Goal: Transaction & Acquisition: Purchase product/service

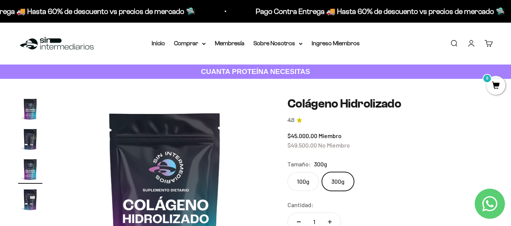
scroll to position [0, 426]
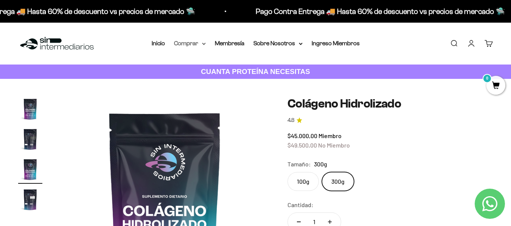
click at [201, 42] on summary "Comprar" at bounding box center [190, 44] width 32 height 10
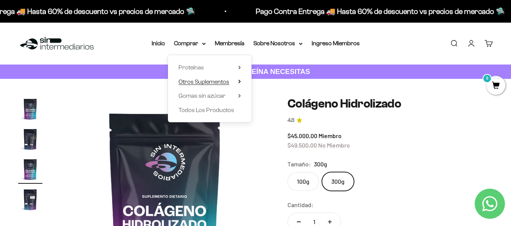
click at [196, 82] on span "Otros Suplementos" at bounding box center [203, 82] width 51 height 6
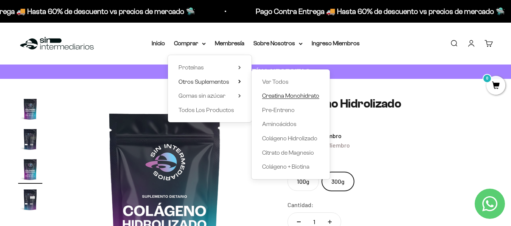
click at [284, 97] on span "Creatina Monohidrato" at bounding box center [290, 96] width 57 height 6
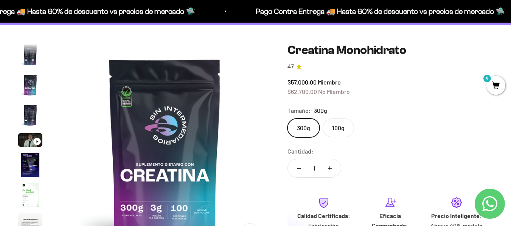
scroll to position [57, 0]
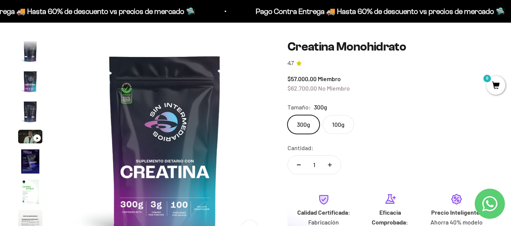
click at [306, 126] on label "300g" at bounding box center [303, 124] width 32 height 19
click at [287, 115] on input "300g" at bounding box center [287, 115] width 0 height 0
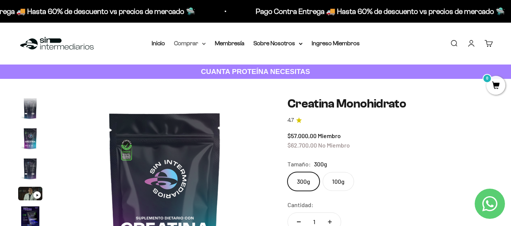
click at [190, 43] on summary "Comprar" at bounding box center [190, 44] width 32 height 10
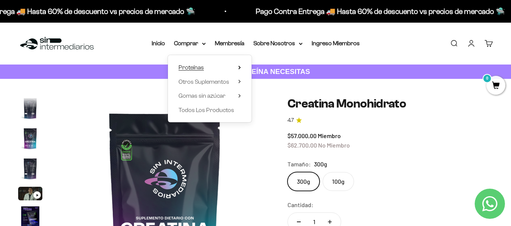
click at [202, 67] on span "Proteínas" at bounding box center [190, 67] width 25 height 6
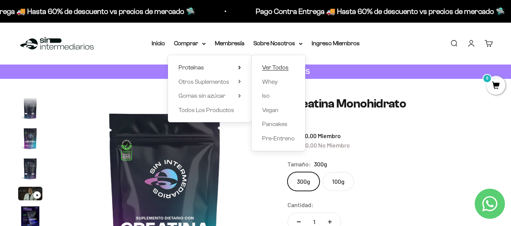
click at [280, 64] on span "Ver Todos" at bounding box center [275, 68] width 26 height 10
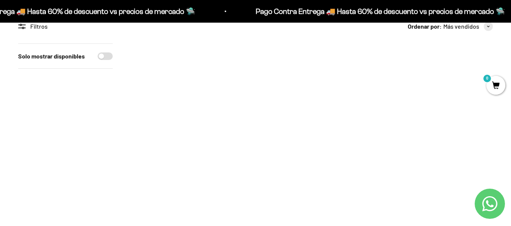
scroll to position [81, 0]
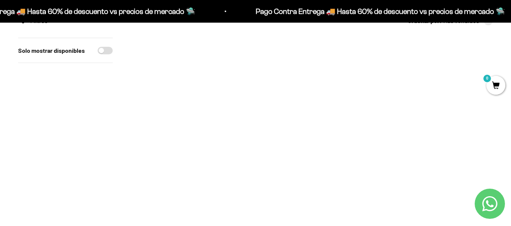
click at [197, 94] on img at bounding box center [188, 95] width 115 height 115
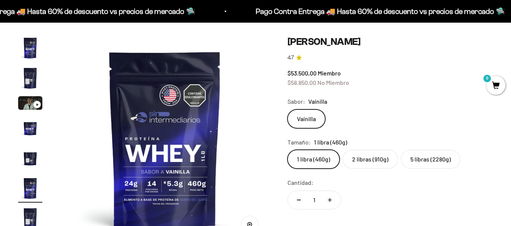
scroll to position [73, 0]
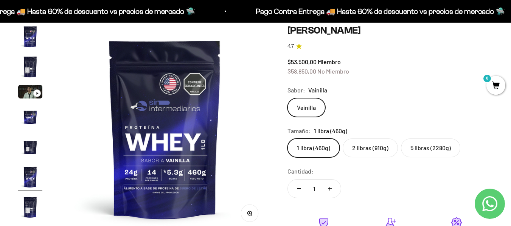
drag, startPoint x: 516, startPoint y: 20, endPoint x: 514, endPoint y: 28, distance: 7.4
click at [379, 151] on label "2 libras (910g)" at bounding box center [369, 148] width 55 height 19
click at [287, 139] on input "2 libras (910g)" at bounding box center [287, 138] width 0 height 0
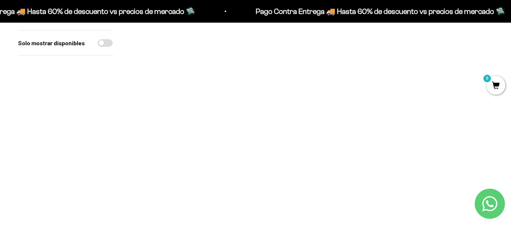
scroll to position [255, 0]
click at [300, 107] on img at bounding box center [311, 101] width 115 height 115
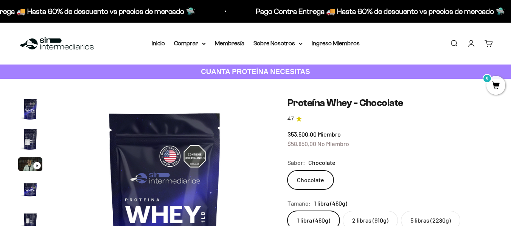
scroll to position [0, 1065]
click at [379, 219] on label "2 libras (910g)" at bounding box center [369, 220] width 55 height 19
click at [287, 211] on input "2 libras (910g)" at bounding box center [287, 211] width 0 height 0
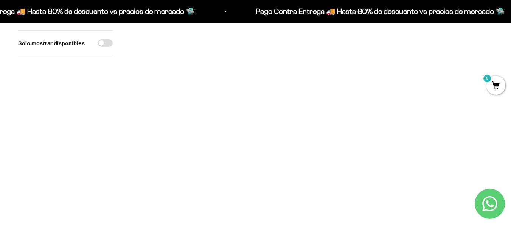
scroll to position [299, 0]
click at [306, 73] on img at bounding box center [311, 56] width 115 height 115
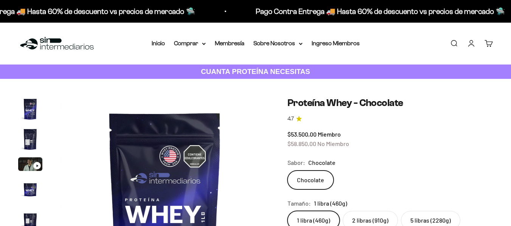
scroll to position [112, 0]
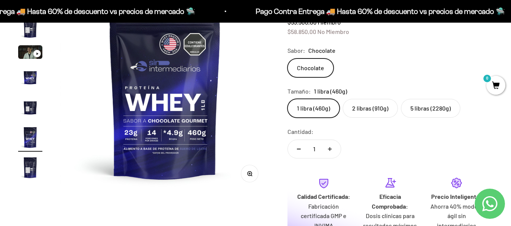
click at [375, 104] on label "2 libras (910g)" at bounding box center [369, 108] width 55 height 19
click at [287, 99] on input "2 libras (910g)" at bounding box center [287, 99] width 0 height 0
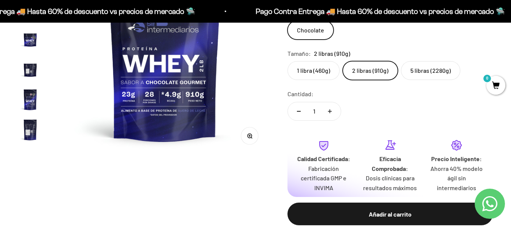
scroll to position [211, 0]
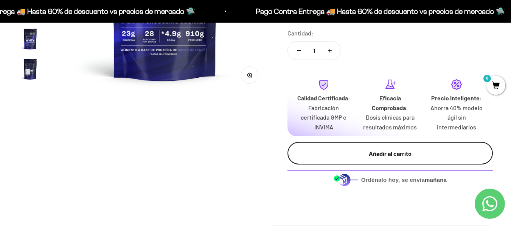
click at [398, 147] on button "Añadir al carrito" at bounding box center [389, 153] width 205 height 23
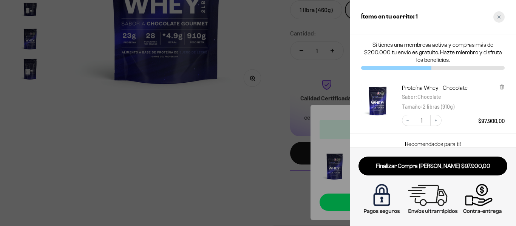
click at [497, 14] on div "Close cart" at bounding box center [499, 16] width 11 height 11
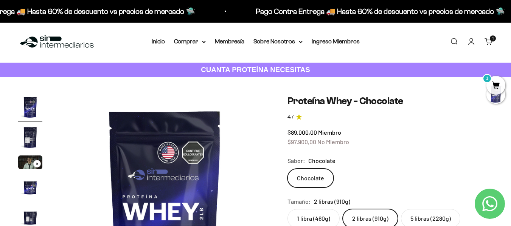
scroll to position [0, 0]
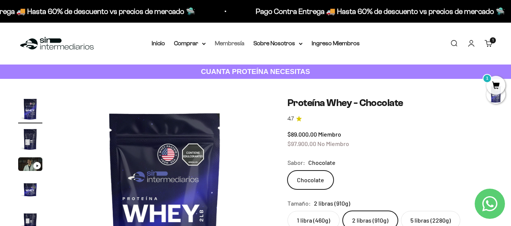
click at [240, 45] on link "Membresía" at bounding box center [229, 43] width 29 height 6
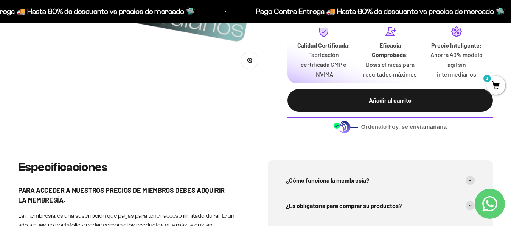
scroll to position [200, 0]
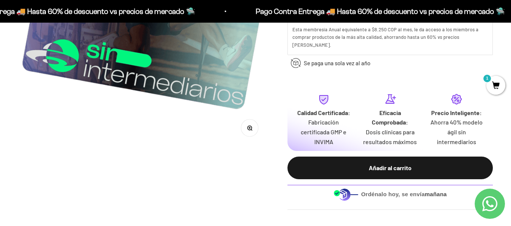
drag, startPoint x: 516, startPoint y: 16, endPoint x: 502, endPoint y: 43, distance: 30.9
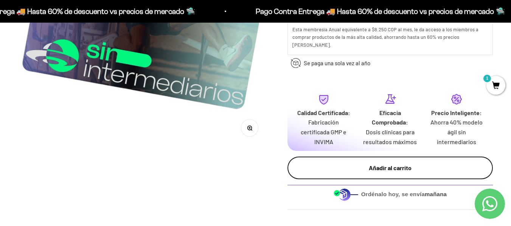
click at [397, 163] on div "Añadir al carrito" at bounding box center [389, 168] width 175 height 10
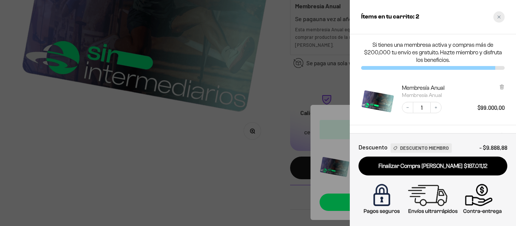
click at [495, 18] on div "Close cart" at bounding box center [499, 16] width 11 height 11
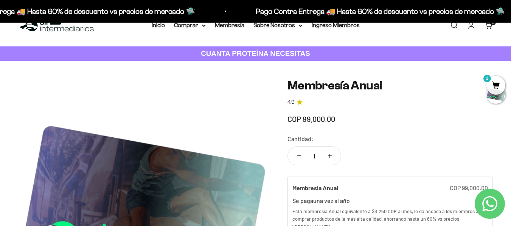
scroll to position [0, 0]
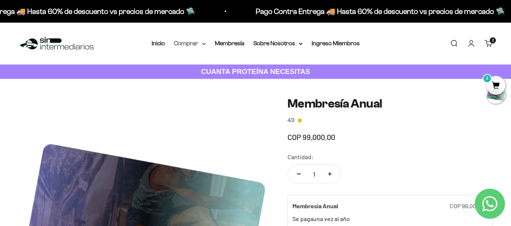
click at [187, 42] on summary "Comprar" at bounding box center [190, 44] width 32 height 10
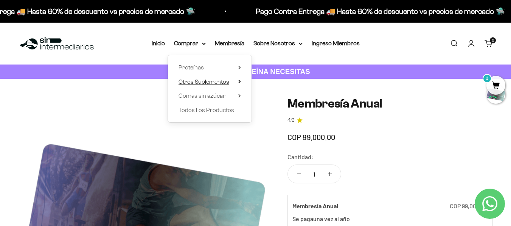
click at [208, 79] on span "Otros Suplementos" at bounding box center [203, 82] width 51 height 6
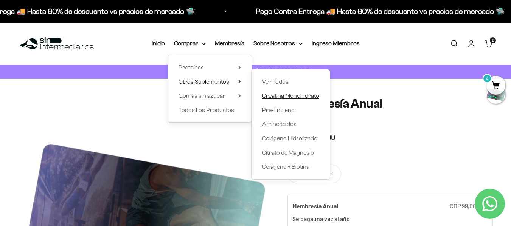
click at [277, 96] on span "Creatina Monohidrato" at bounding box center [290, 96] width 57 height 6
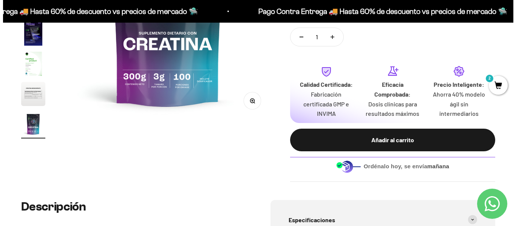
scroll to position [182, 0]
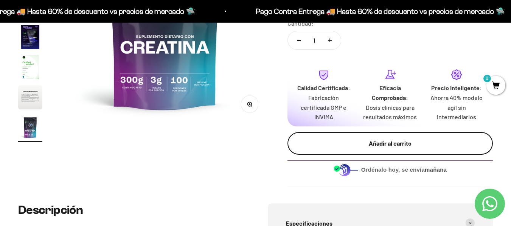
click at [391, 140] on div "Añadir al carrito" at bounding box center [389, 144] width 175 height 10
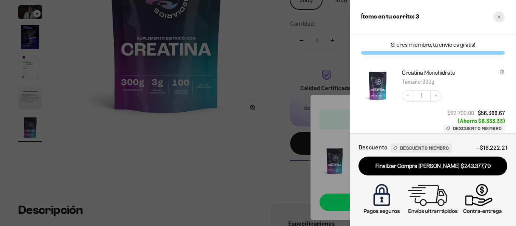
click at [501, 17] on div "Close cart" at bounding box center [499, 16] width 11 height 11
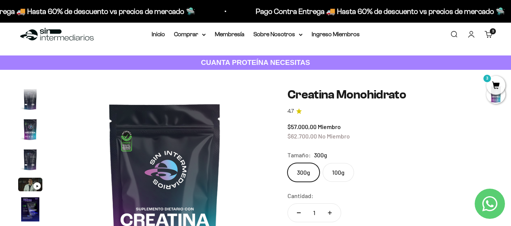
scroll to position [0, 0]
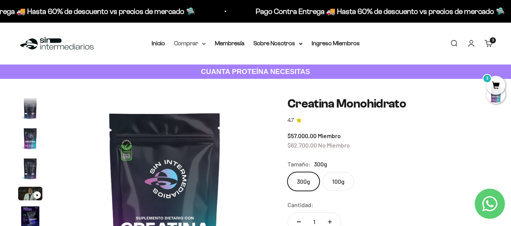
click at [181, 44] on summary "Comprar" at bounding box center [190, 44] width 32 height 10
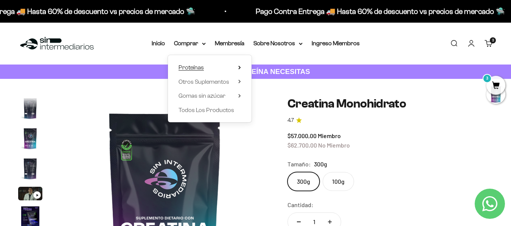
click at [238, 66] on icon at bounding box center [239, 68] width 3 height 4
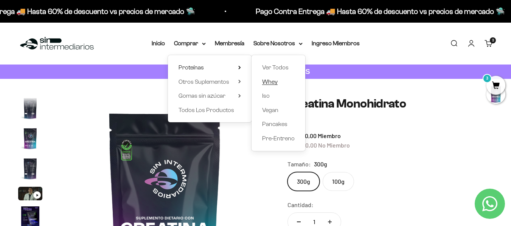
click at [271, 82] on span "Whey" at bounding box center [269, 82] width 15 height 6
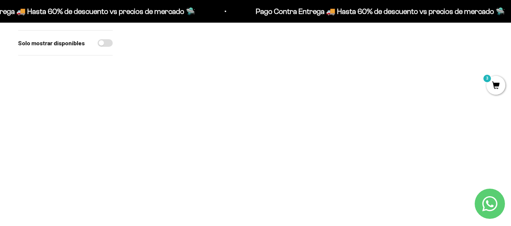
scroll to position [121, 0]
click at [195, 55] on img at bounding box center [188, 55] width 115 height 115
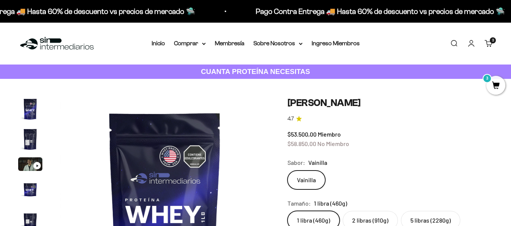
scroll to position [73, 0]
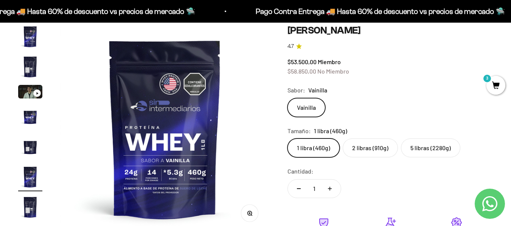
drag, startPoint x: 515, startPoint y: 18, endPoint x: 514, endPoint y: 25, distance: 7.3
click at [382, 147] on label "2 libras (910g)" at bounding box center [369, 148] width 55 height 19
click at [287, 139] on input "2 libras (910g)" at bounding box center [287, 138] width 0 height 0
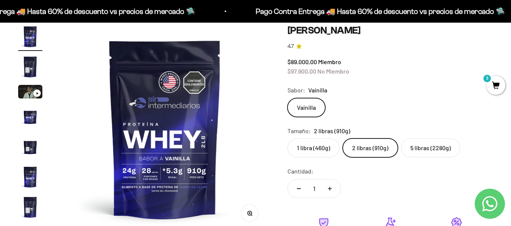
click at [416, 150] on label "5 libras (2280g)" at bounding box center [430, 148] width 59 height 19
click at [287, 139] on input "5 libras (2280g)" at bounding box center [287, 138] width 0 height 0
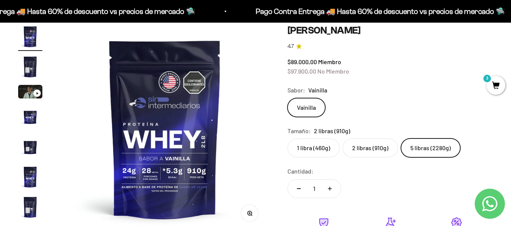
scroll to position [0, 639]
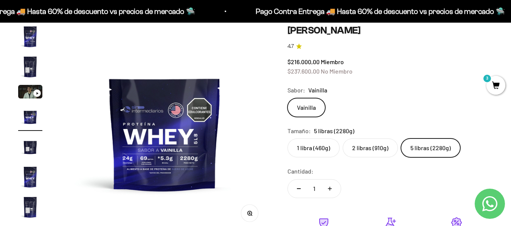
click at [121, 63] on img at bounding box center [164, 129] width 209 height 209
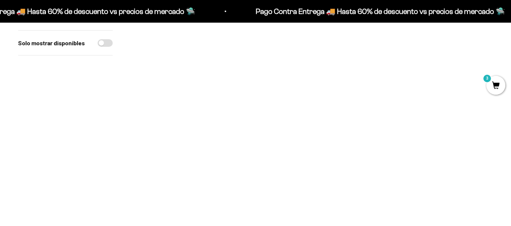
scroll to position [248, 0]
click at [297, 110] on img at bounding box center [311, 107] width 115 height 115
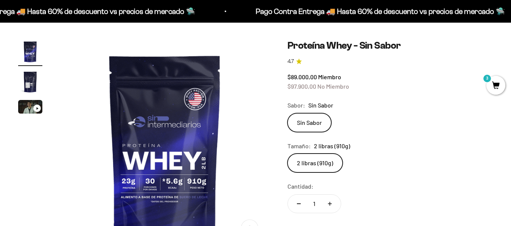
scroll to position [61, 0]
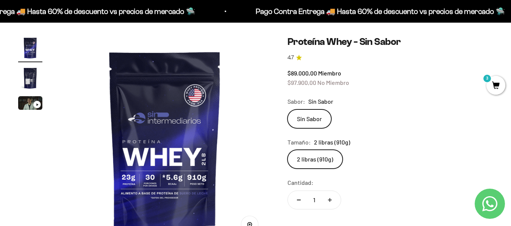
drag, startPoint x: 510, startPoint y: 25, endPoint x: 508, endPoint y: 30, distance: 5.3
click at [508, 30] on div "Zoom Ir al artículo 1 Ir al artículo 2 Ir al artículo 3 Proteína Whey - Sin Sab…" at bounding box center [255, 181] width 511 height 327
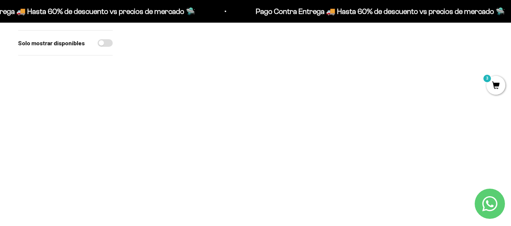
scroll to position [76, 0]
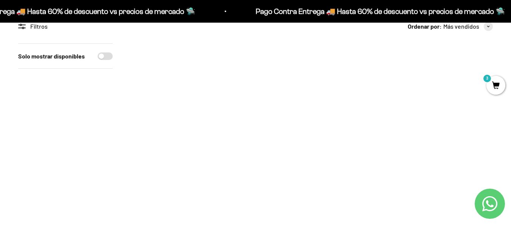
click at [197, 96] on img at bounding box center [188, 100] width 115 height 115
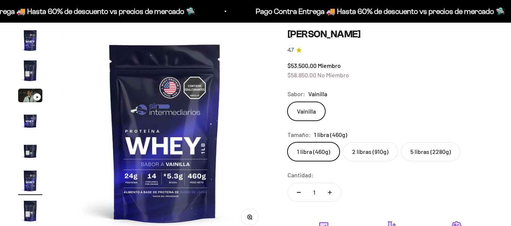
scroll to position [73, 0]
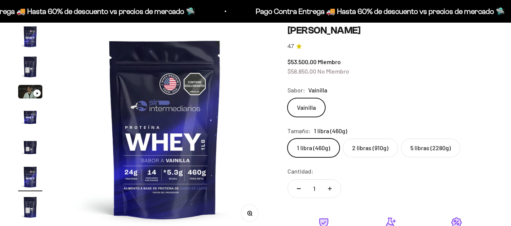
click at [431, 146] on label "5 libras (2280g)" at bounding box center [430, 148] width 59 height 19
click at [287, 139] on input "5 libras (2280g)" at bounding box center [287, 138] width 0 height 0
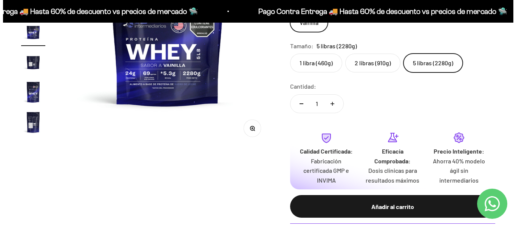
scroll to position [162, 0]
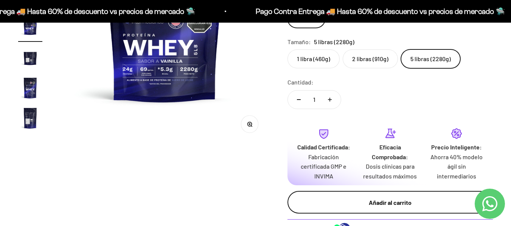
click at [403, 205] on div "Añadir al carrito" at bounding box center [389, 203] width 175 height 10
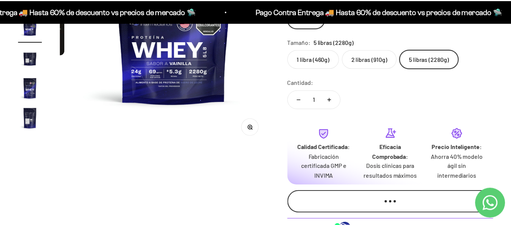
scroll to position [0, 649]
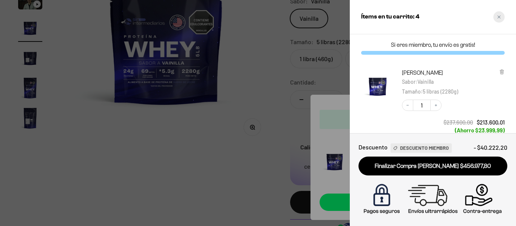
click at [501, 16] on icon "Close cart" at bounding box center [499, 17] width 4 height 4
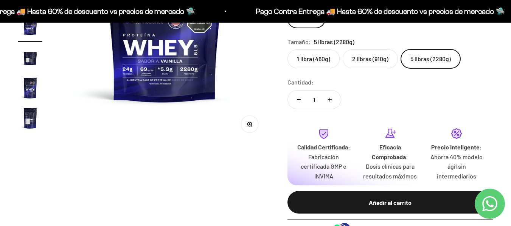
scroll to position [0, 0]
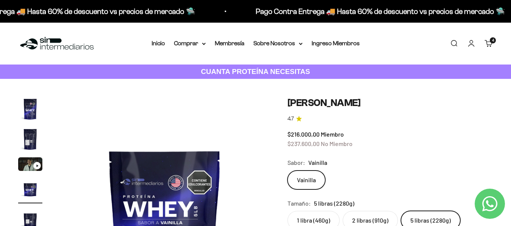
click at [489, 43] on div "4" at bounding box center [492, 40] width 6 height 6
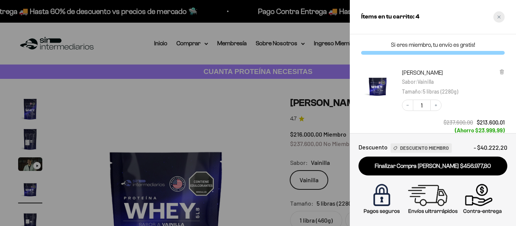
click at [499, 19] on div "Close cart" at bounding box center [499, 16] width 11 height 11
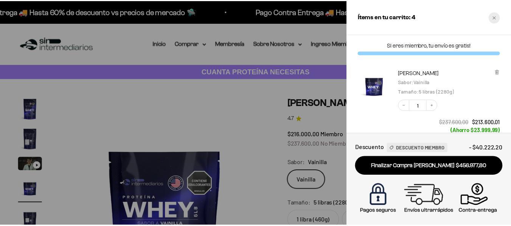
scroll to position [0, 639]
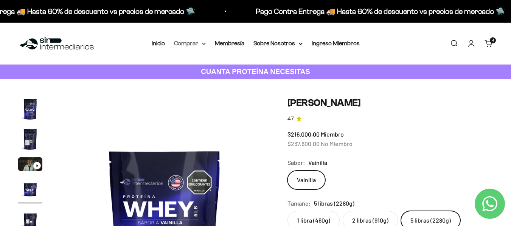
click at [193, 39] on summary "Comprar" at bounding box center [190, 44] width 32 height 10
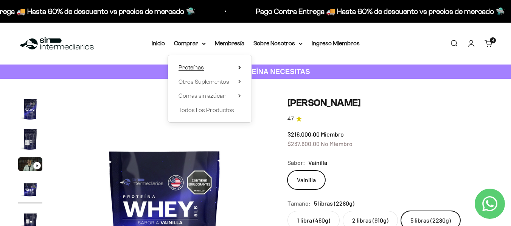
click at [238, 68] on summary "Proteínas" at bounding box center [209, 68] width 62 height 10
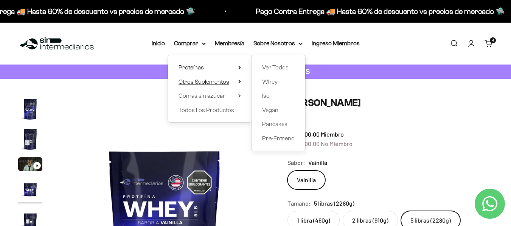
click at [237, 82] on summary "Otros Suplementos" at bounding box center [209, 82] width 62 height 10
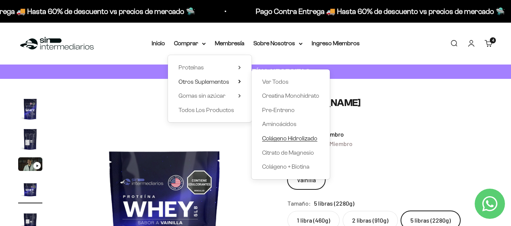
click at [278, 138] on span "Colágeno Hidrolizado" at bounding box center [289, 138] width 55 height 6
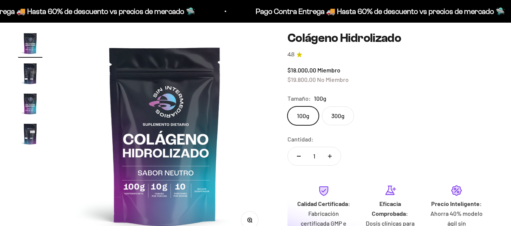
scroll to position [82, 0]
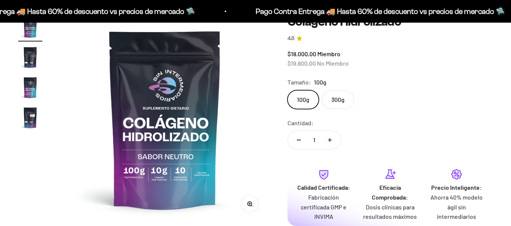
click at [340, 96] on label "300g" at bounding box center [338, 99] width 32 height 19
click at [287, 90] on input "300g" at bounding box center [287, 90] width 0 height 0
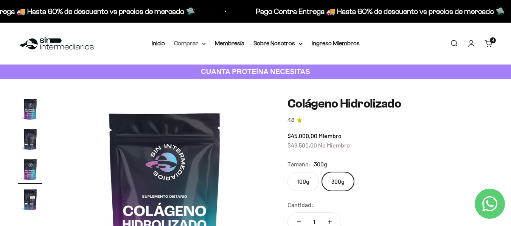
click at [182, 43] on summary "Comprar" at bounding box center [190, 44] width 32 height 10
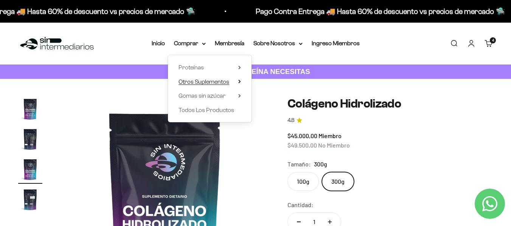
click at [214, 82] on span "Otros Suplementos" at bounding box center [203, 82] width 51 height 6
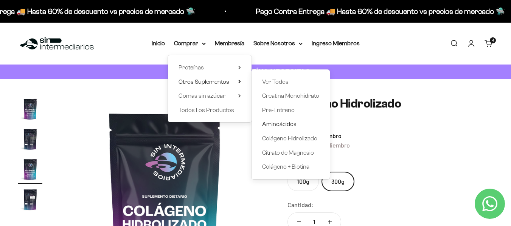
click at [272, 122] on span "Aminoácidos" at bounding box center [279, 124] width 34 height 6
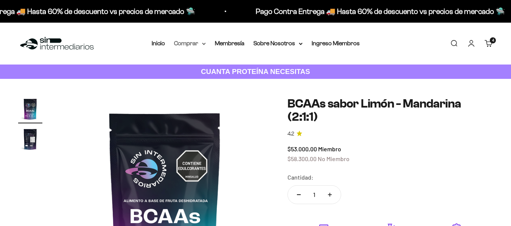
click at [192, 45] on summary "Comprar" at bounding box center [190, 44] width 32 height 10
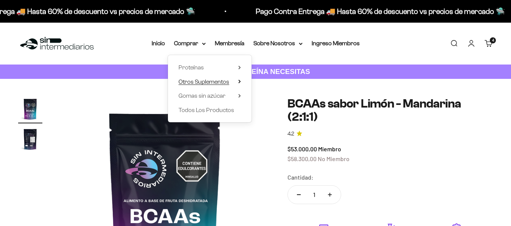
click at [192, 85] on span "Otros Suplementos" at bounding box center [203, 82] width 51 height 10
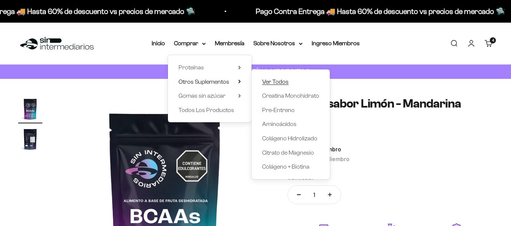
click at [274, 80] on span "Ver Todos" at bounding box center [275, 82] width 26 height 6
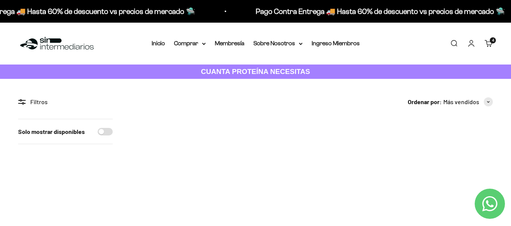
drag, startPoint x: 513, startPoint y: 28, endPoint x: 496, endPoint y: 14, distance: 21.7
click at [488, 44] on link "Carrito 4 artículos 4" at bounding box center [488, 43] width 8 height 8
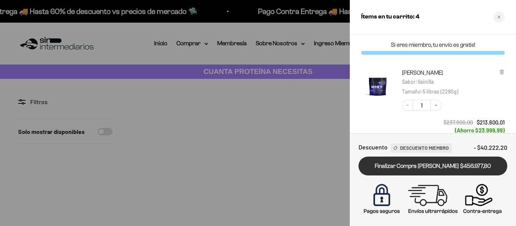
click at [432, 168] on link "Finalizar Compra [PERSON_NAME] $456.977,80" at bounding box center [433, 166] width 149 height 19
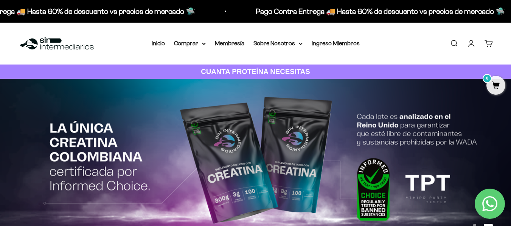
click at [484, 40] on link "Carrito 0" at bounding box center [488, 43] width 8 height 8
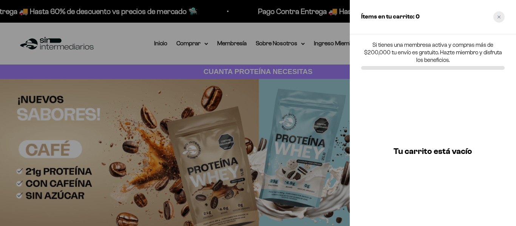
click at [502, 13] on div "Close cart" at bounding box center [499, 16] width 11 height 11
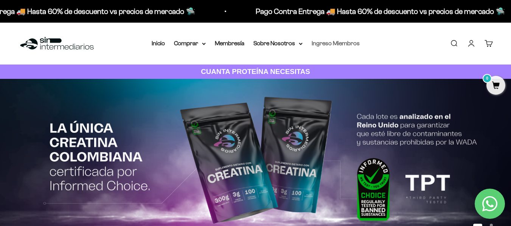
click at [347, 44] on link "Ingreso Miembros" at bounding box center [335, 43] width 48 height 6
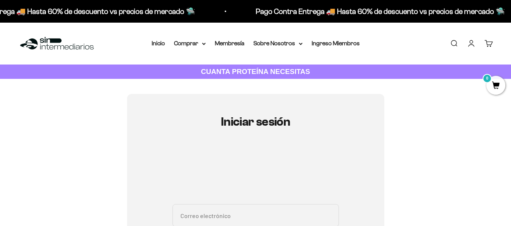
type input "haroldroid@gmail.com"
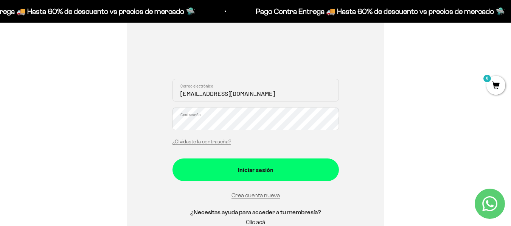
scroll to position [127, 0]
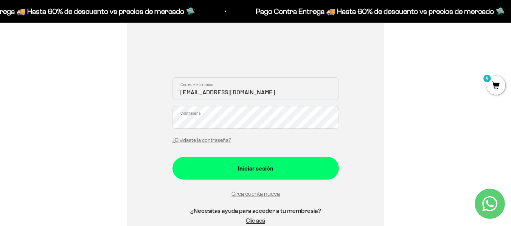
drag, startPoint x: 516, startPoint y: 36, endPoint x: 509, endPoint y: 68, distance: 32.8
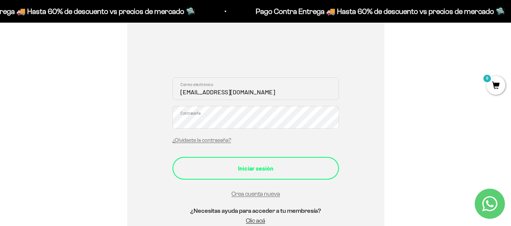
click at [298, 166] on div "Iniciar sesión" at bounding box center [255, 169] width 136 height 10
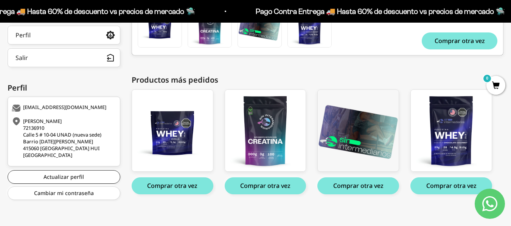
scroll to position [176, 0]
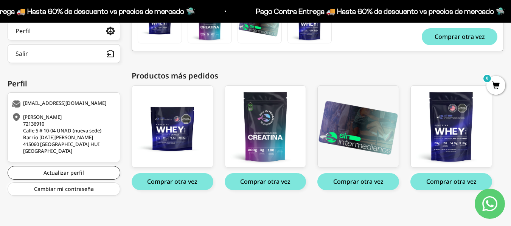
click at [383, 214] on div "Home Comprar Pedidos Perfil Salir Mi cuenta Home > Mi cuenta > Home Mi cuenta […" at bounding box center [255, 76] width 511 height 299
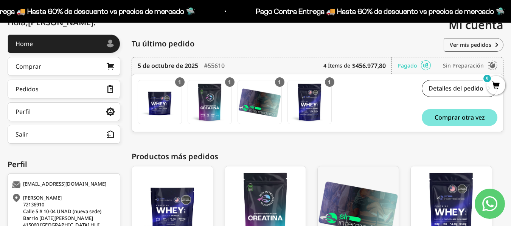
scroll to position [97, 0]
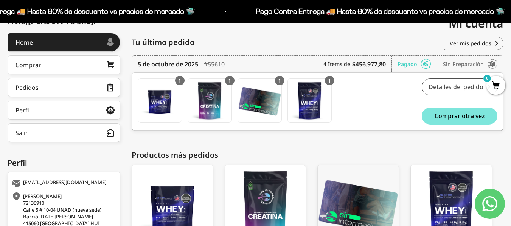
click at [461, 87] on link "Detalles del pedido" at bounding box center [459, 87] width 76 height 17
